Goal: Check status: Check status

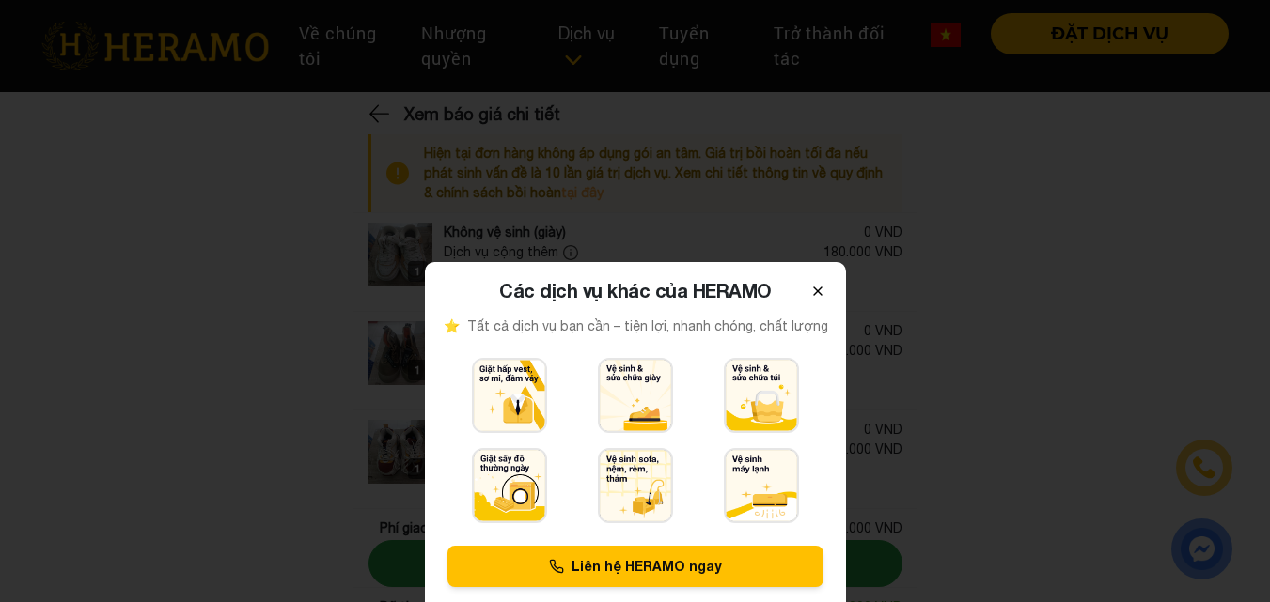
click at [812, 288] on icon at bounding box center [817, 291] width 15 height 15
